Goal: Transaction & Acquisition: Register for event/course

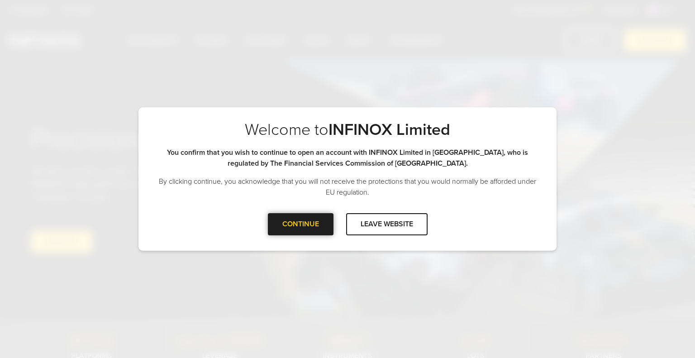
click at [302, 222] on div "CONTINUE" at bounding box center [301, 224] width 66 height 22
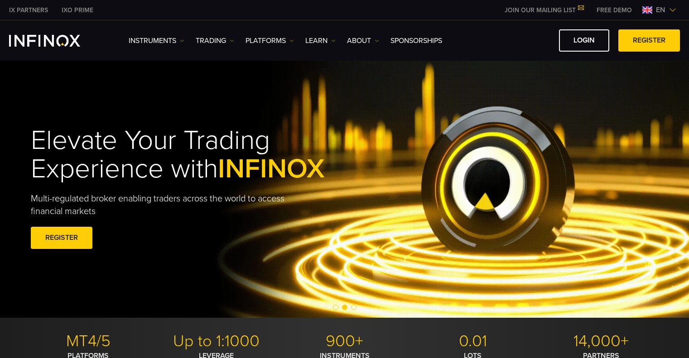
click at [628, 89] on div "Elevate Your Trading Experience with INFINOX Multi-regulated broker enabling tr…" at bounding box center [347, 189] width 695 height 257
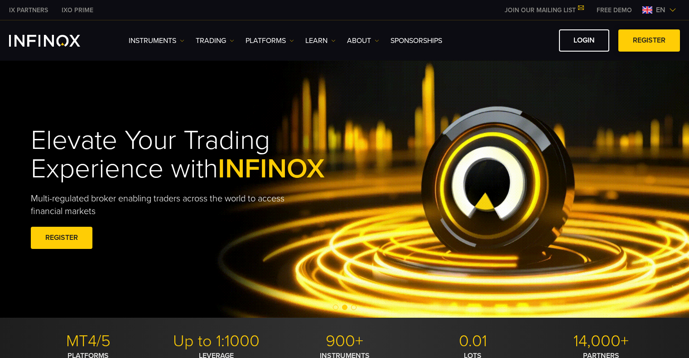
click at [651, 38] on link "REGISTER" at bounding box center [649, 40] width 62 height 22
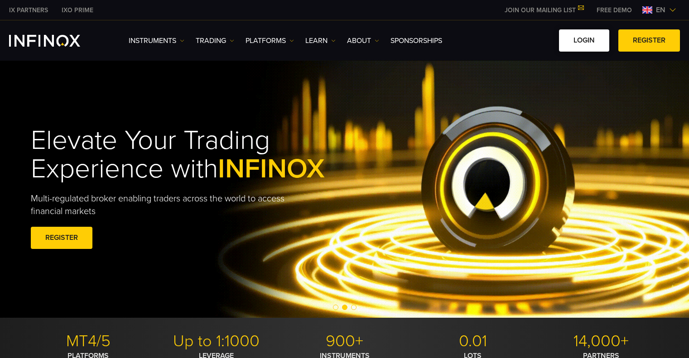
click at [587, 40] on link "LOGIN" at bounding box center [584, 40] width 50 height 22
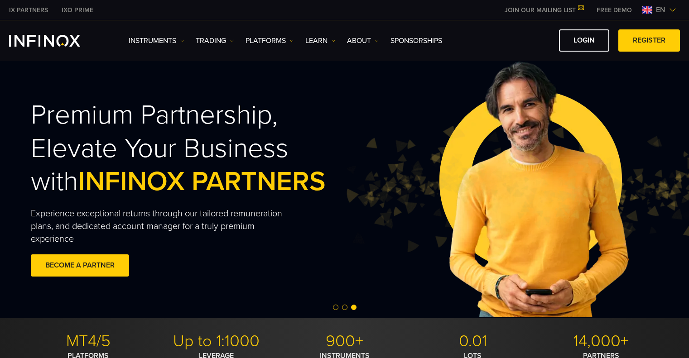
click at [673, 10] on img at bounding box center [672, 9] width 7 height 7
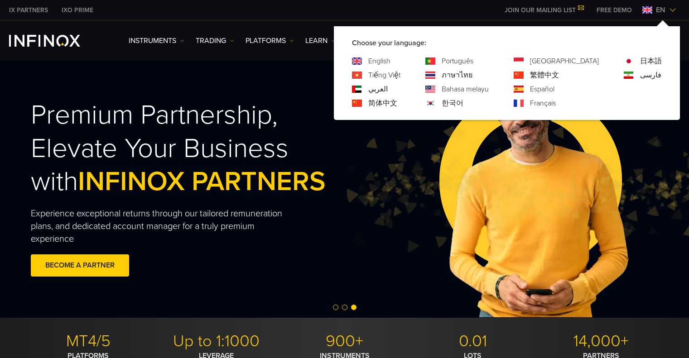
click at [554, 91] on link "Español" at bounding box center [542, 89] width 24 height 11
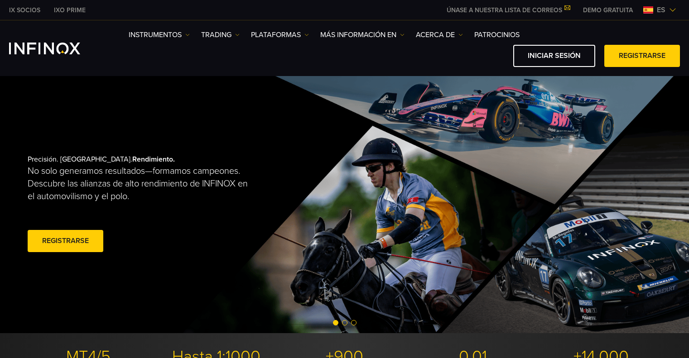
click at [671, 12] on img at bounding box center [672, 9] width 7 height 7
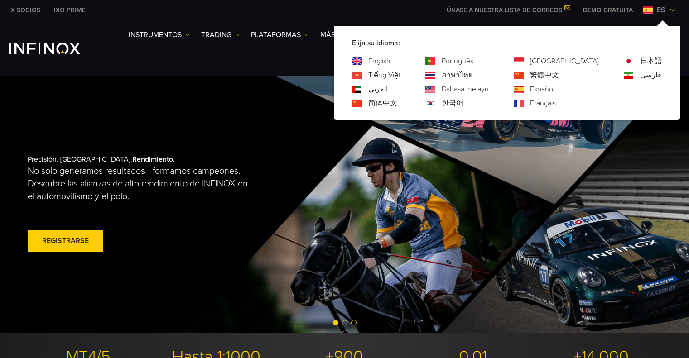
click at [390, 63] on link "English" at bounding box center [379, 61] width 22 height 11
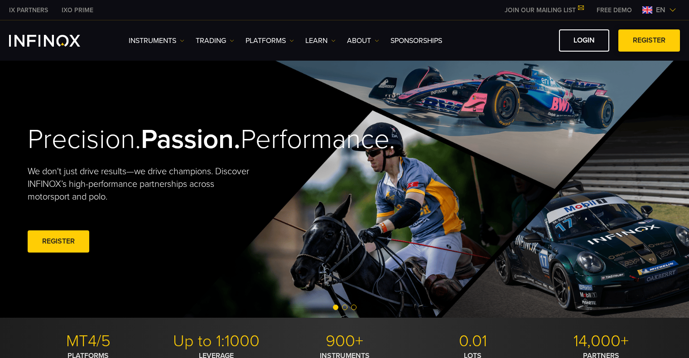
click at [640, 40] on link "REGISTER" at bounding box center [649, 40] width 62 height 22
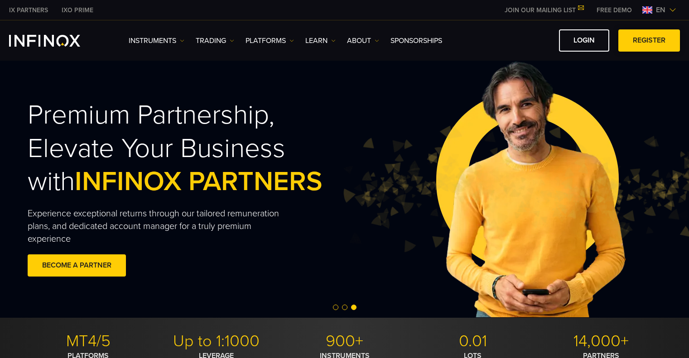
click at [657, 39] on link "REGISTER" at bounding box center [649, 40] width 62 height 22
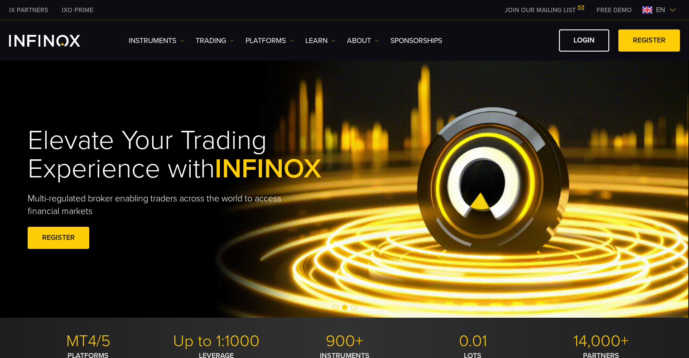
click at [649, 41] on span at bounding box center [649, 41] width 0 height 0
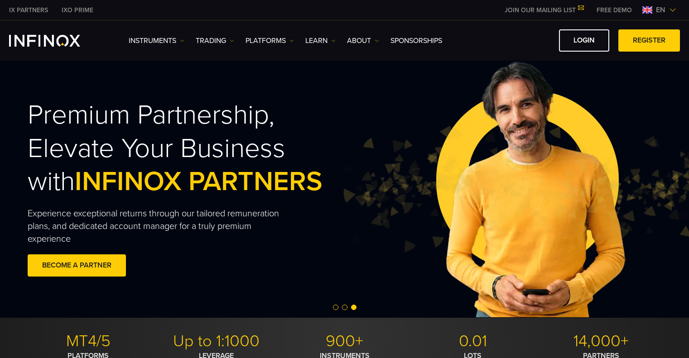
click at [477, 19] on div "IX PARTNERS IXO PRIME JOIN OUR MAILING LIST Never Miss a Trading Opportunity wi…" at bounding box center [344, 10] width 671 height 20
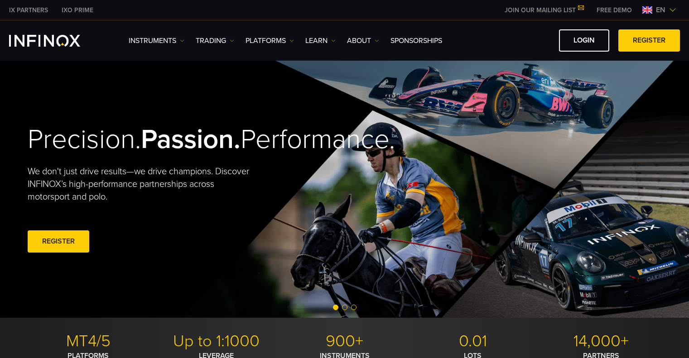
click at [508, 40] on div "LOGIN REGISTER" at bounding box center [564, 40] width 231 height 22
